Goal: Communication & Community: Participate in discussion

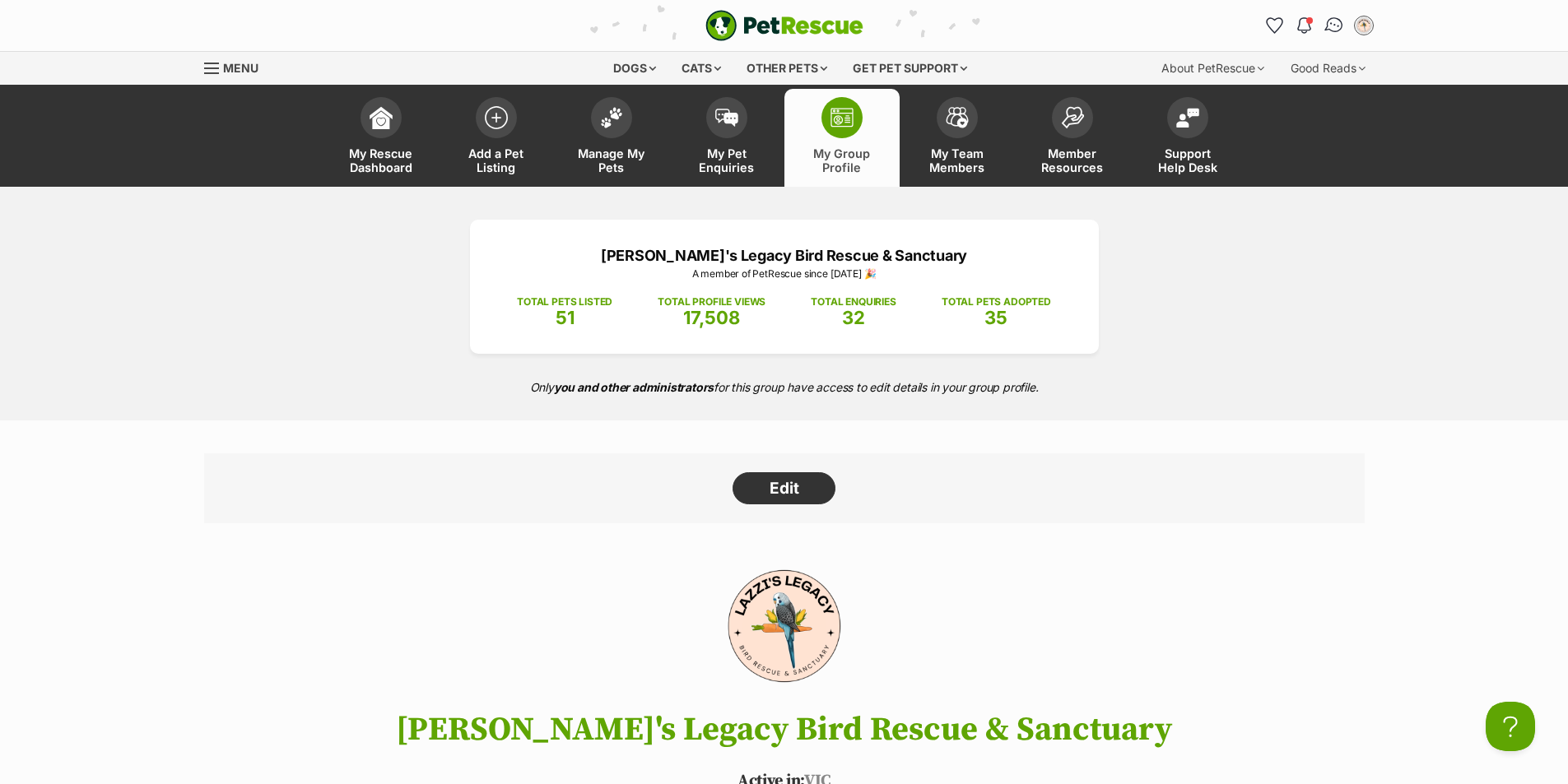
click at [1333, 31] on img "Conversations" at bounding box center [1333, 25] width 22 height 21
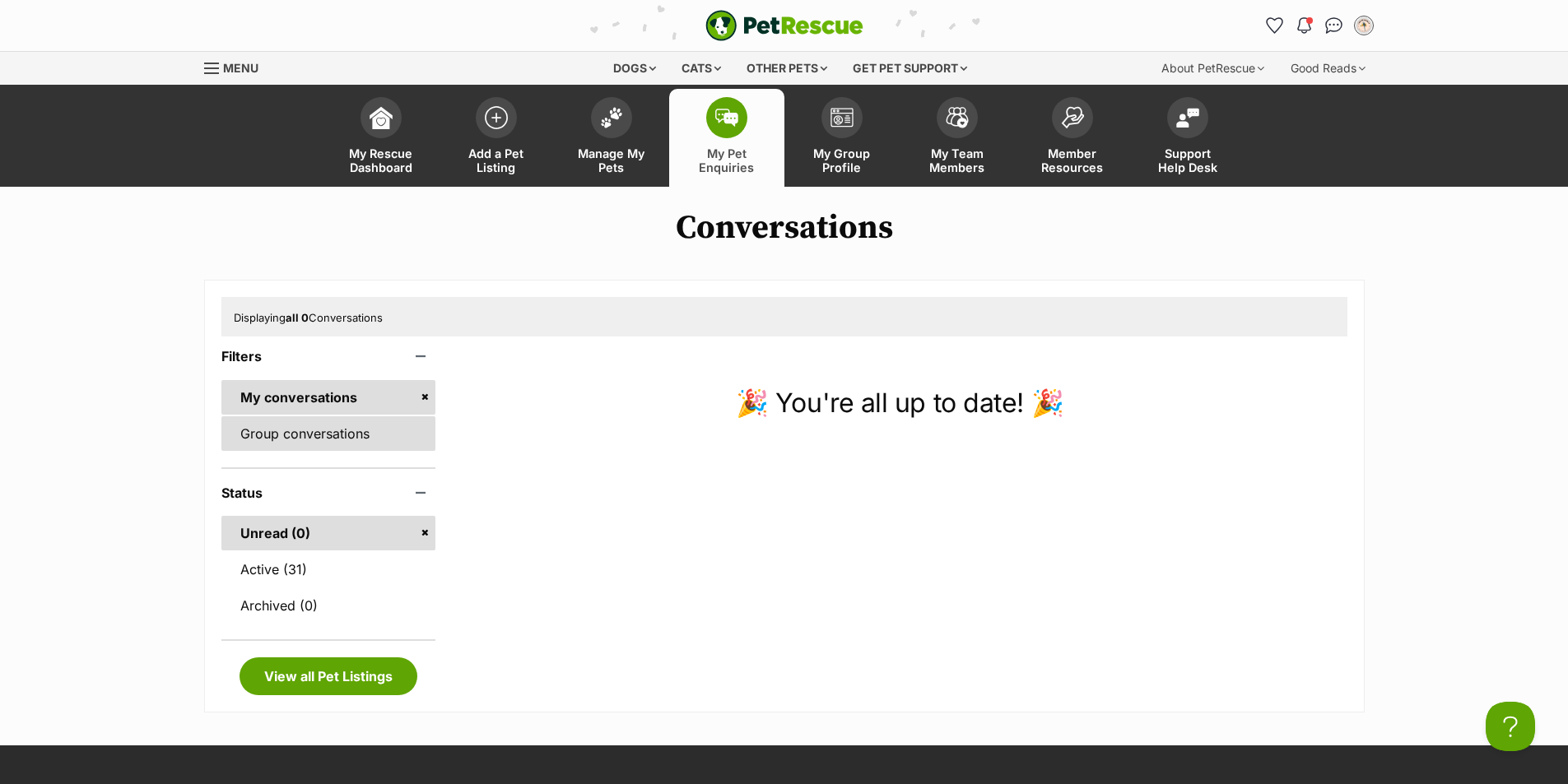
click at [368, 440] on link "Group conversations" at bounding box center [328, 433] width 215 height 35
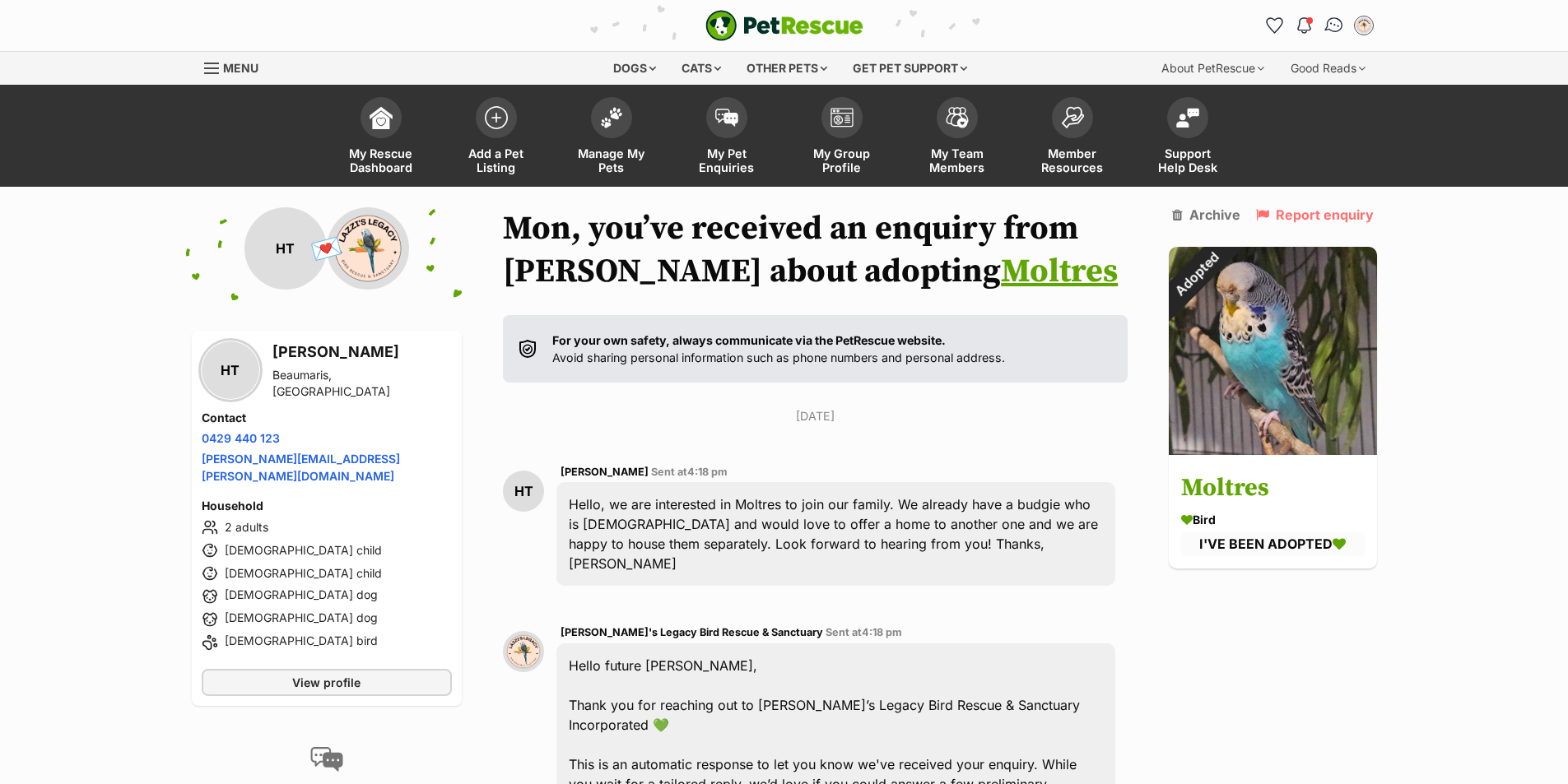
click at [1329, 24] on img "Conversations" at bounding box center [1333, 25] width 22 height 21
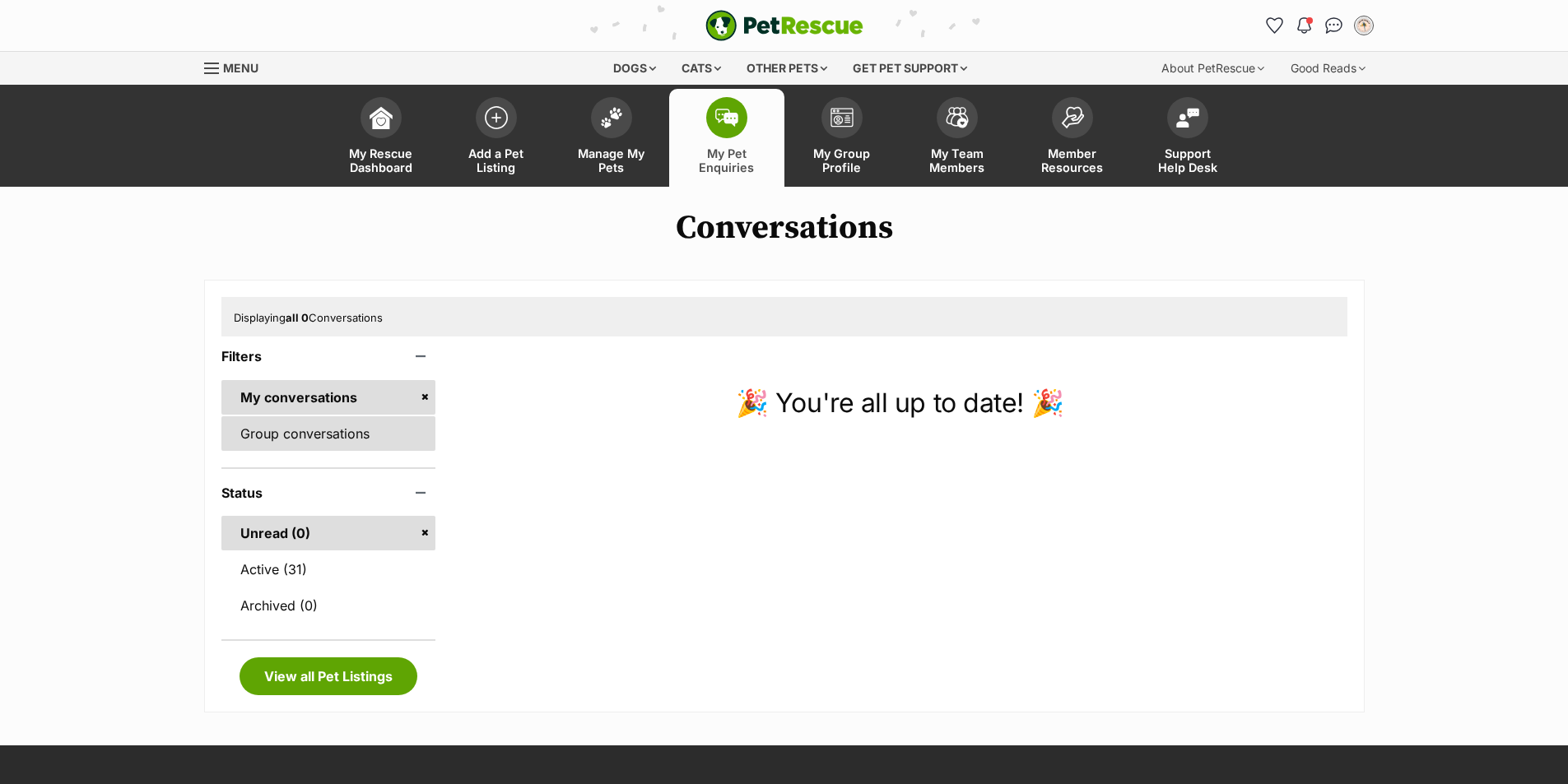
click at [337, 433] on link "Group conversations" at bounding box center [328, 433] width 215 height 35
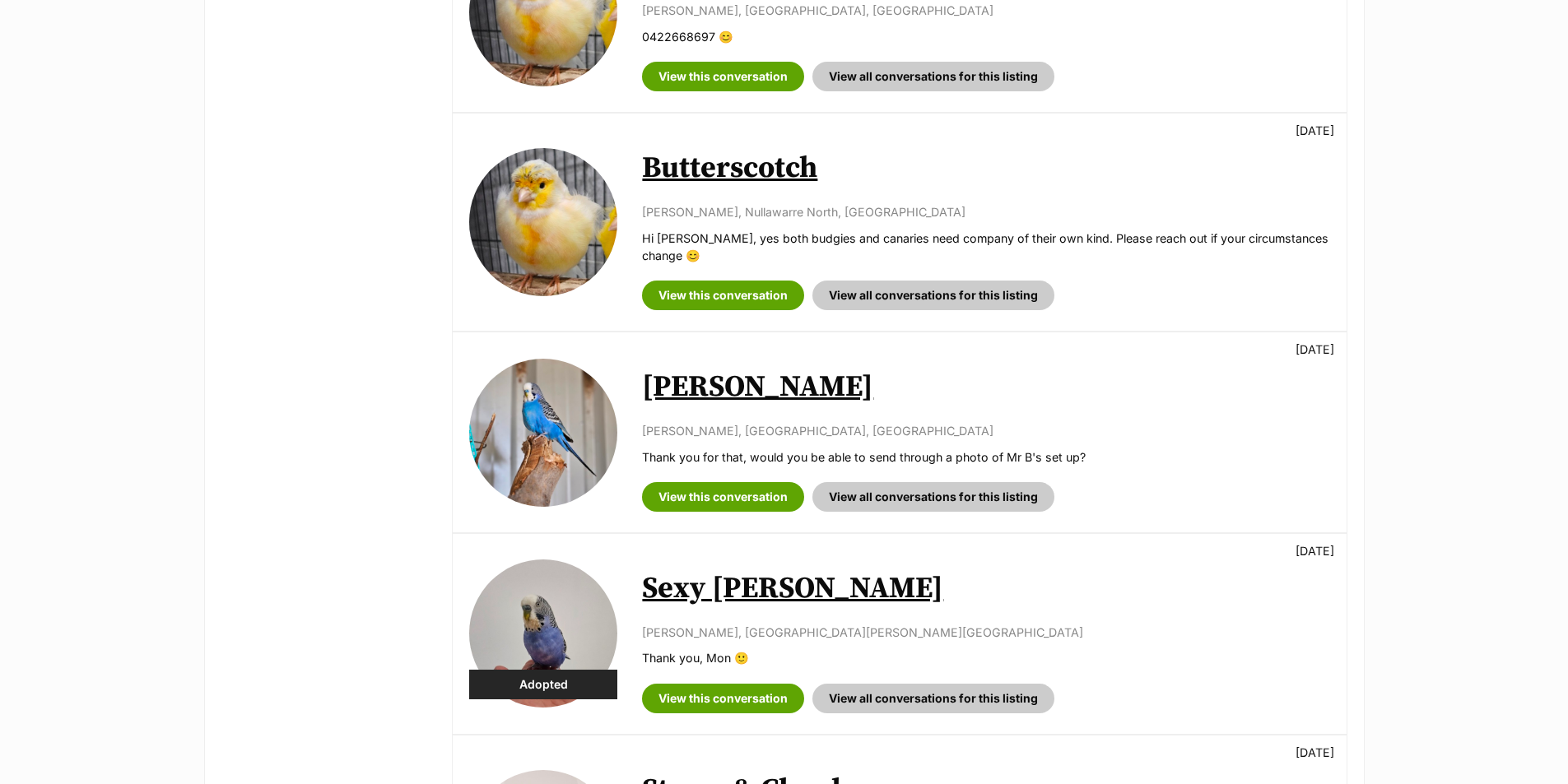
scroll to position [1481, 0]
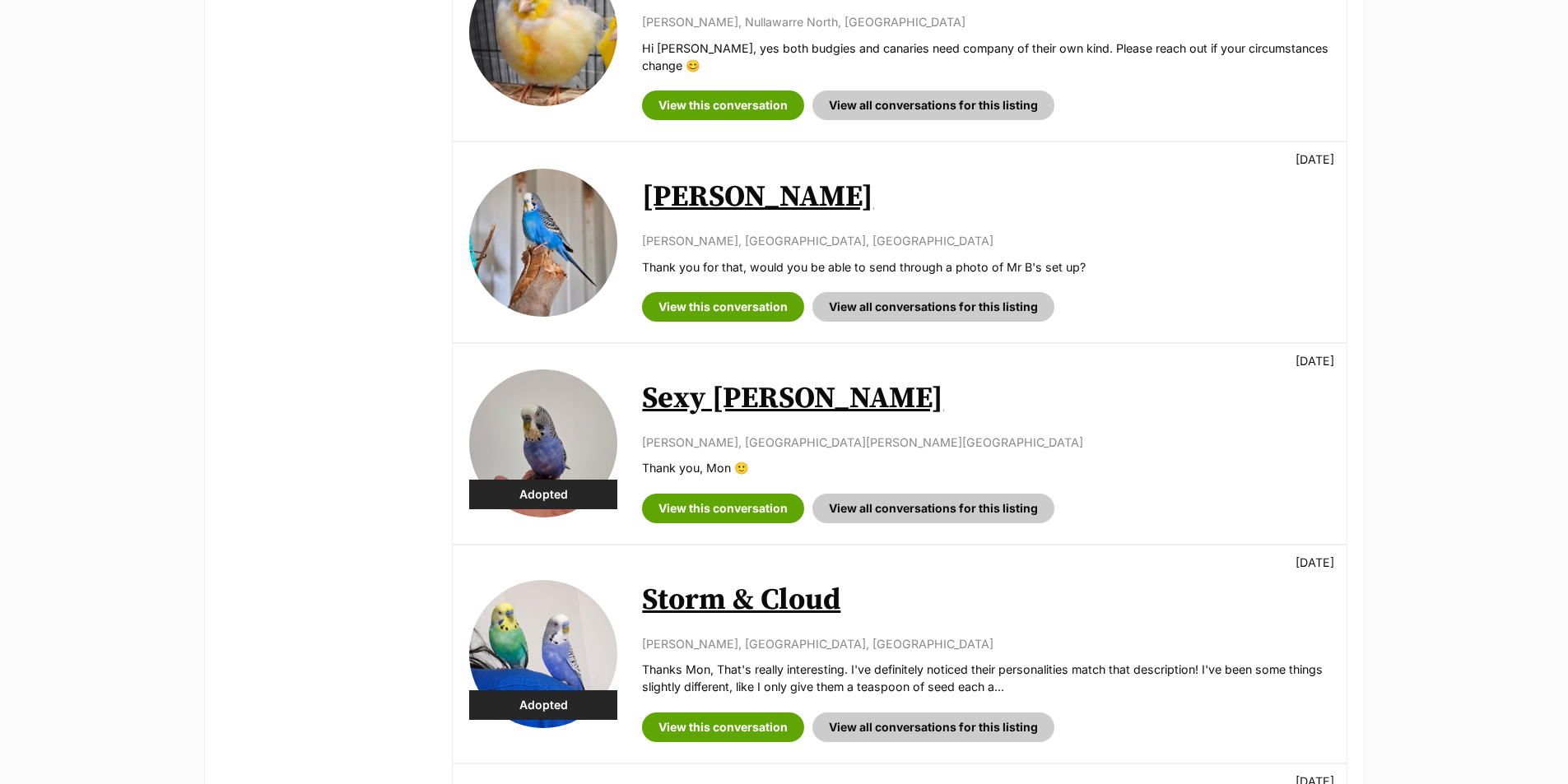
click at [727, 407] on link "Sexy [PERSON_NAME]" at bounding box center [792, 398] width 301 height 37
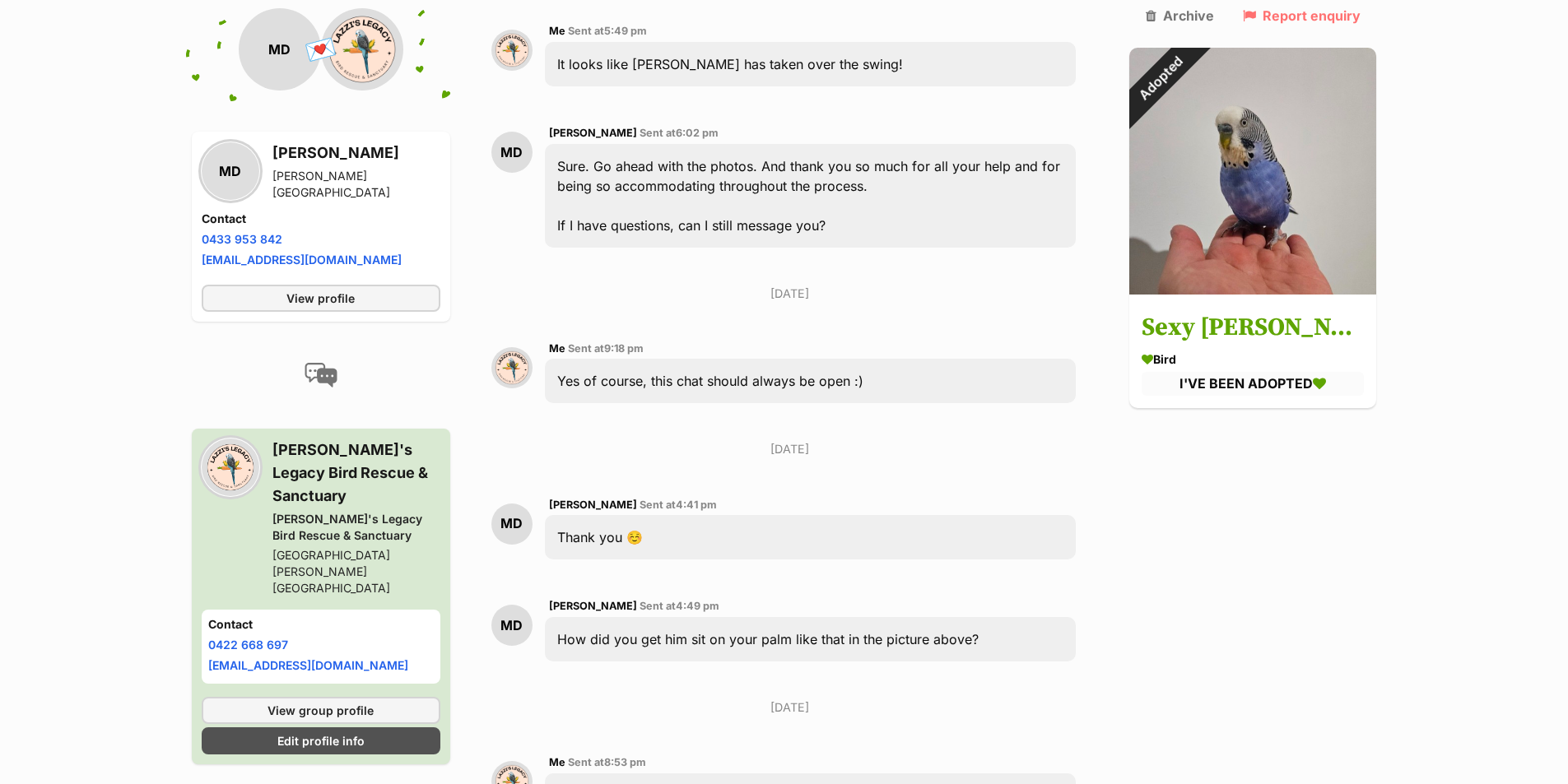
scroll to position [9846, 0]
